Goal: Check status: Check status

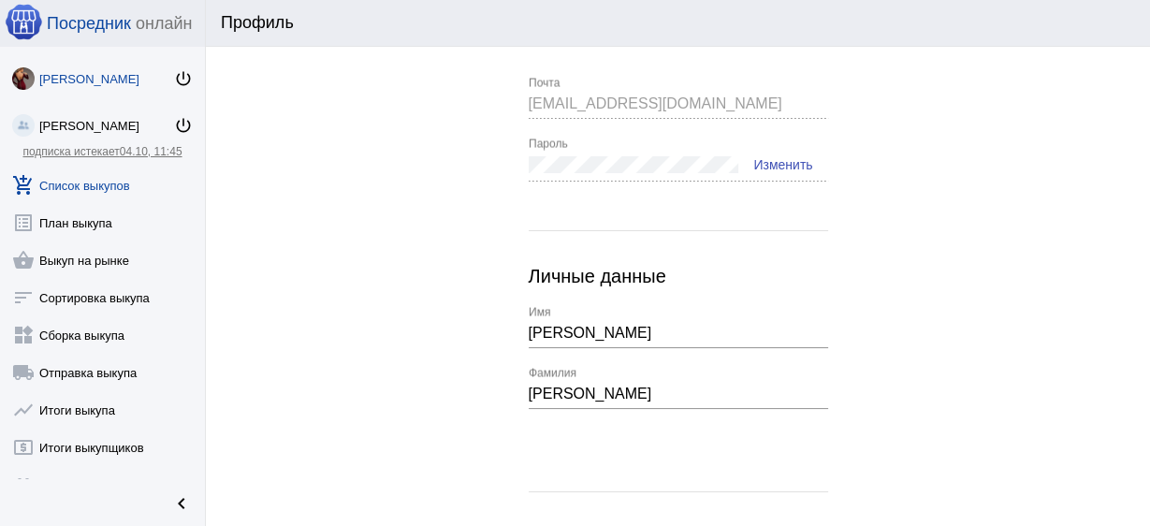
click at [78, 181] on link "add_shopping_cart Список выкупов" at bounding box center [102, 181] width 205 height 37
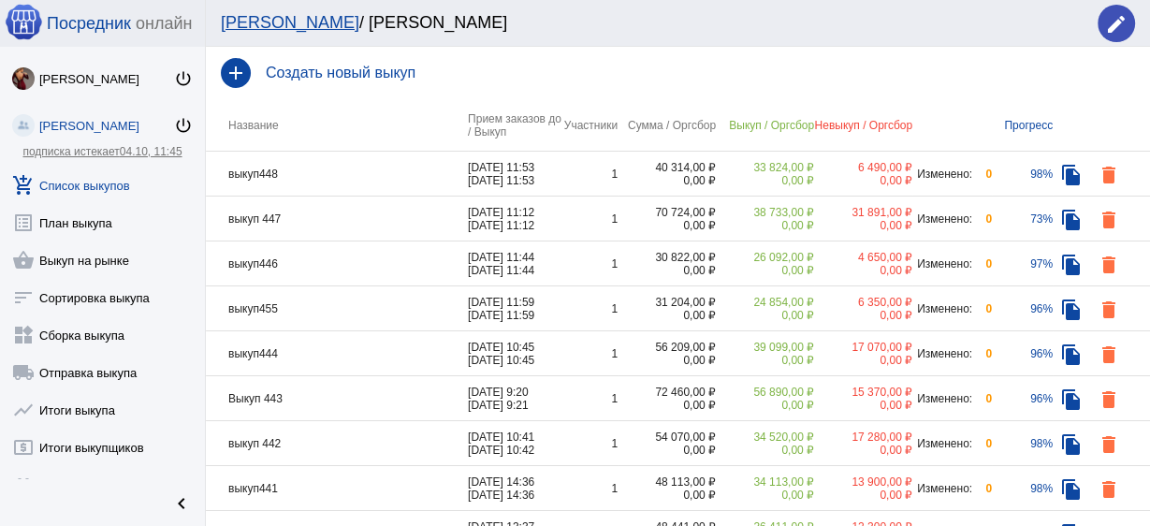
click at [364, 159] on td "выкуп448" at bounding box center [337, 174] width 262 height 45
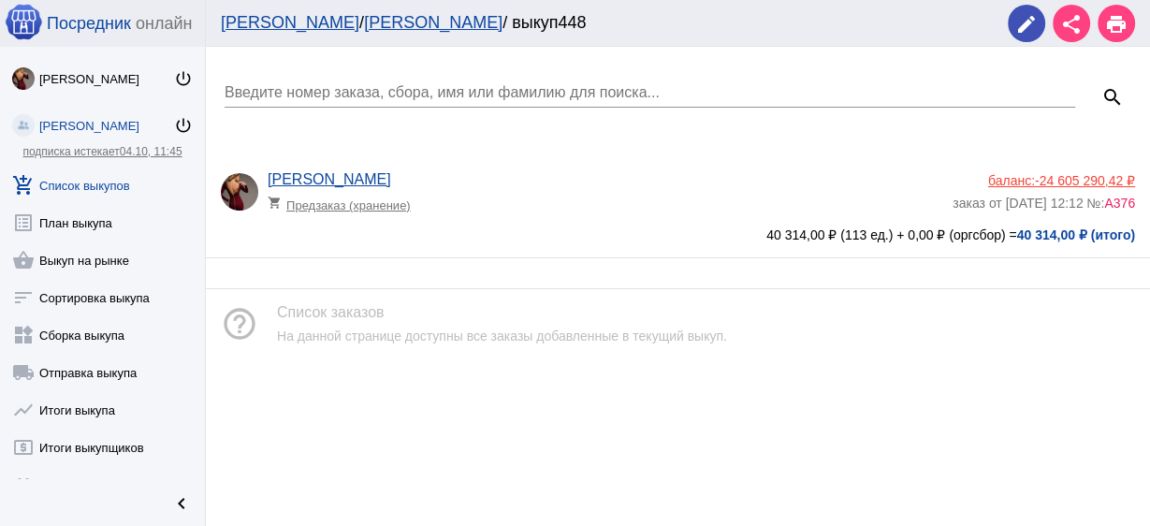
click at [450, 181] on div "[PERSON_NAME] shopping_cart Предзаказ (хранение)" at bounding box center [610, 196] width 685 height 51
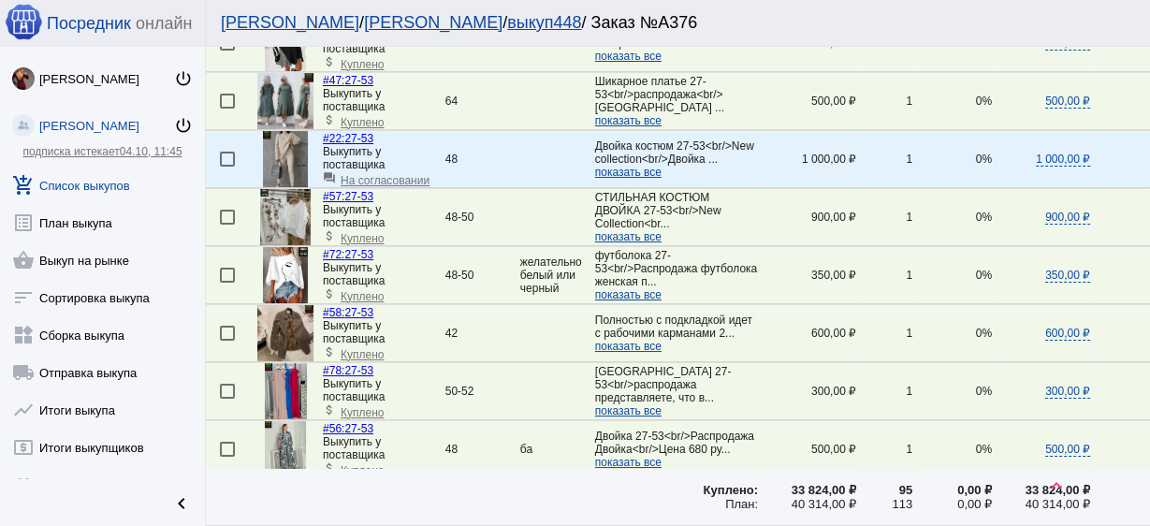
scroll to position [1197, 0]
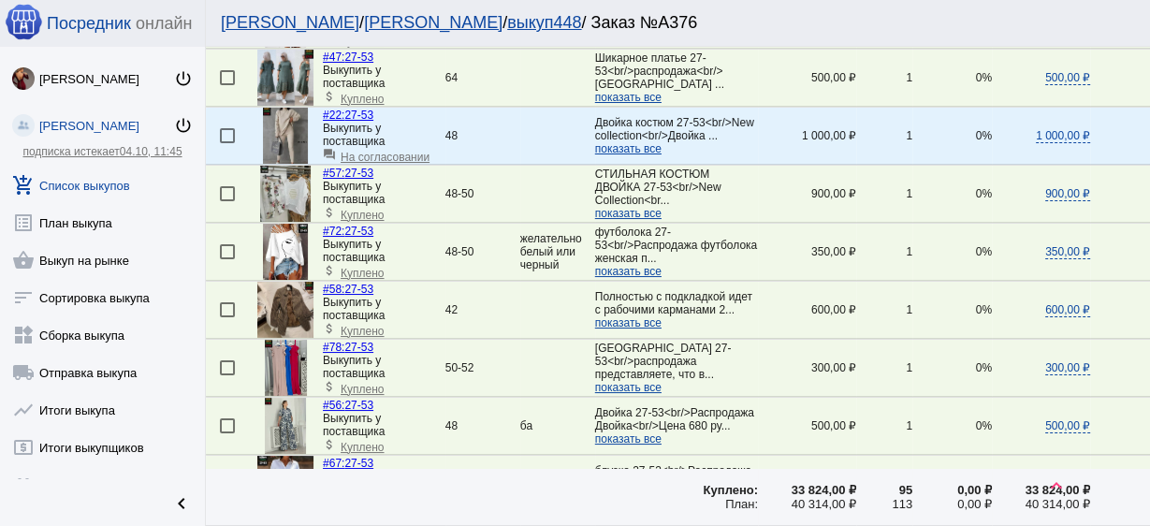
click at [621, 317] on span "показать все" at bounding box center [628, 322] width 66 height 13
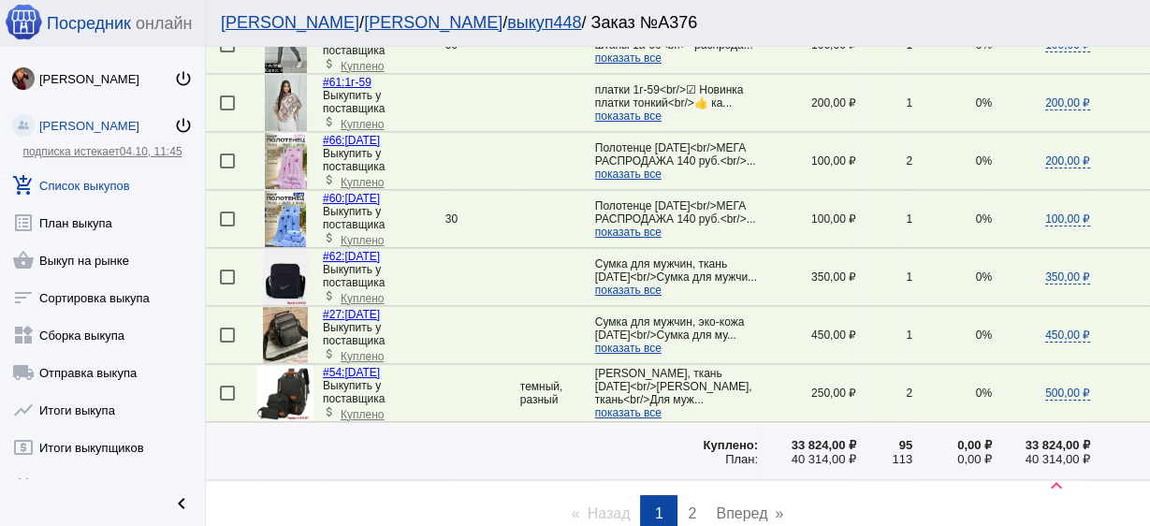
scroll to position [2844, 0]
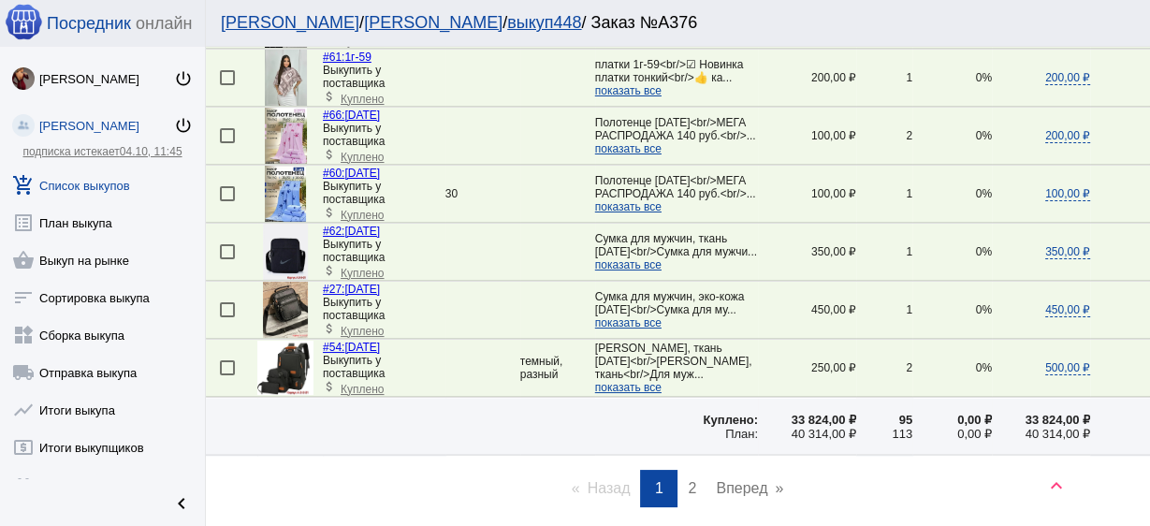
click at [689, 480] on span "2" at bounding box center [692, 488] width 8 height 16
